Goal: Check status: Check status

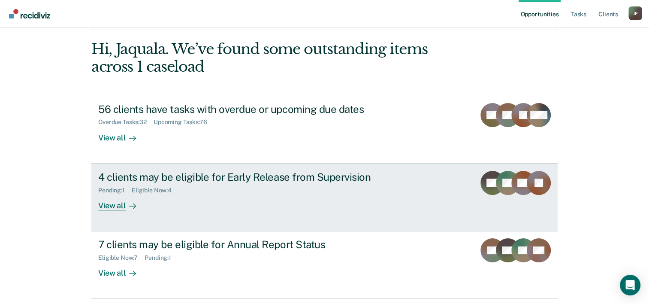
scroll to position [60, 0]
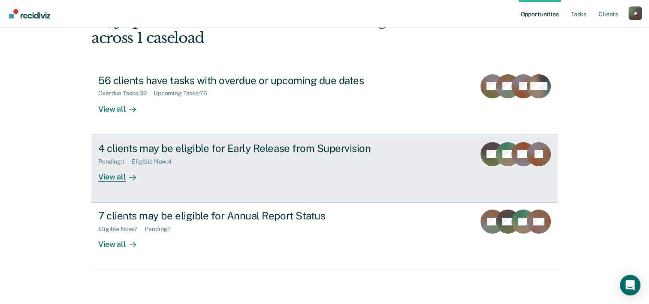
click at [277, 161] on div "Pending : 1 Eligible Now : 4" at bounding box center [248, 159] width 301 height 11
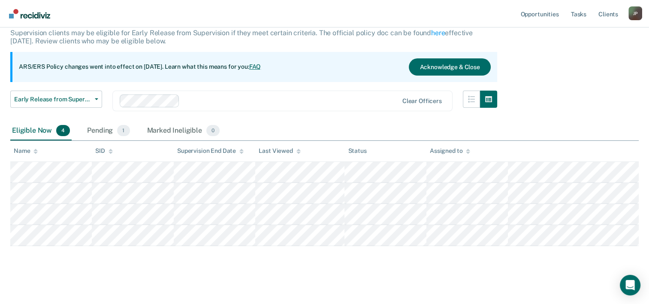
scroll to position [58, 0]
